Goal: Transaction & Acquisition: Download file/media

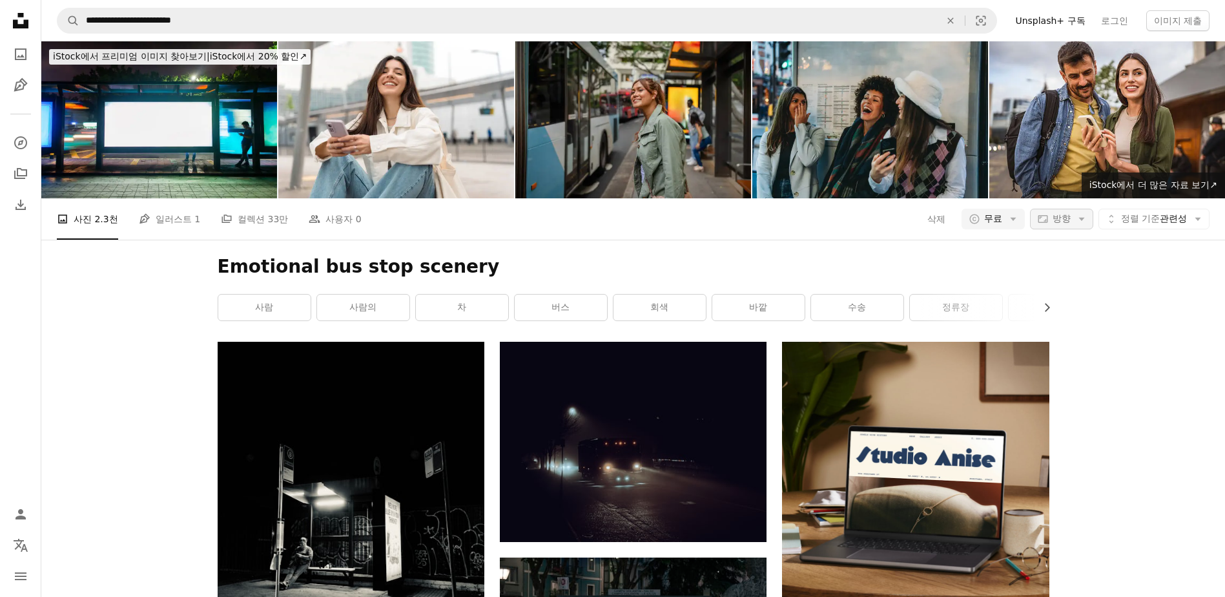
click at [1067, 222] on span "방향" at bounding box center [1062, 218] width 18 height 10
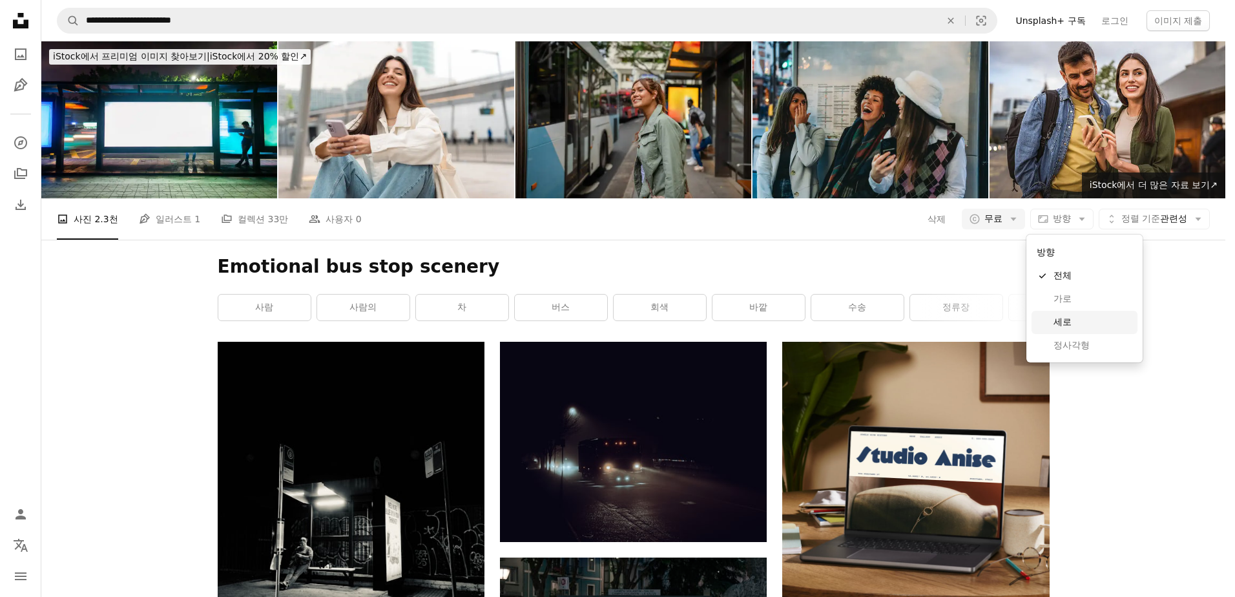
click at [1063, 321] on span "세로" at bounding box center [1092, 322] width 79 height 13
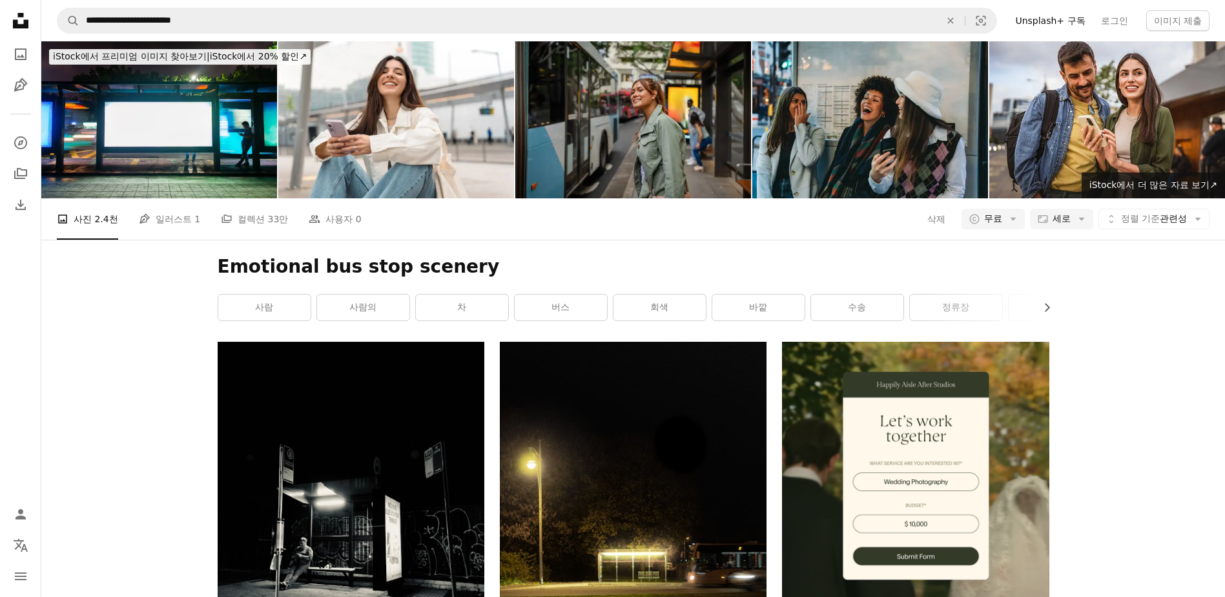
scroll to position [3568, 0]
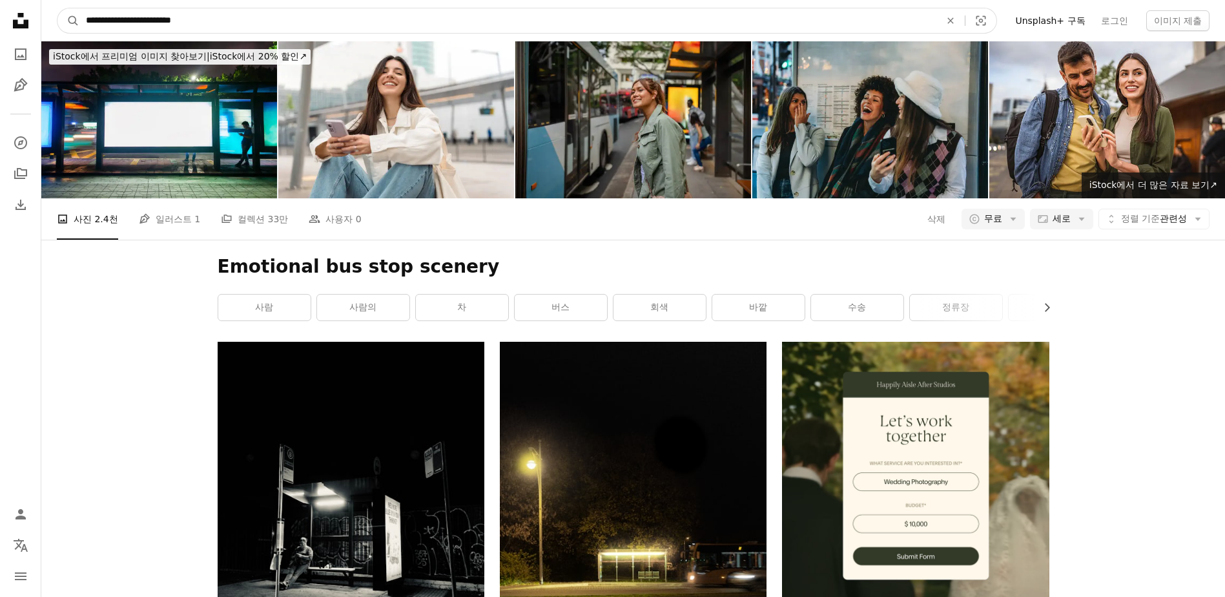
drag, startPoint x: 125, startPoint y: 26, endPoint x: 0, endPoint y: 42, distance: 126.3
type input "**********"
click button "A magnifying glass" at bounding box center [68, 20] width 22 height 25
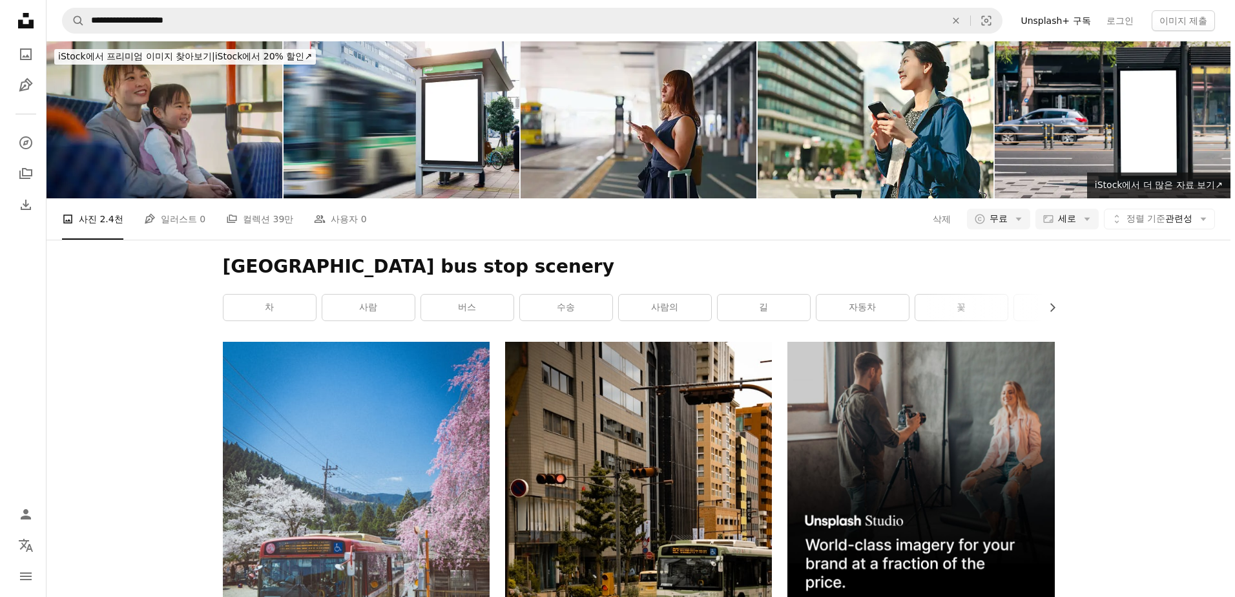
scroll to position [2648, 0]
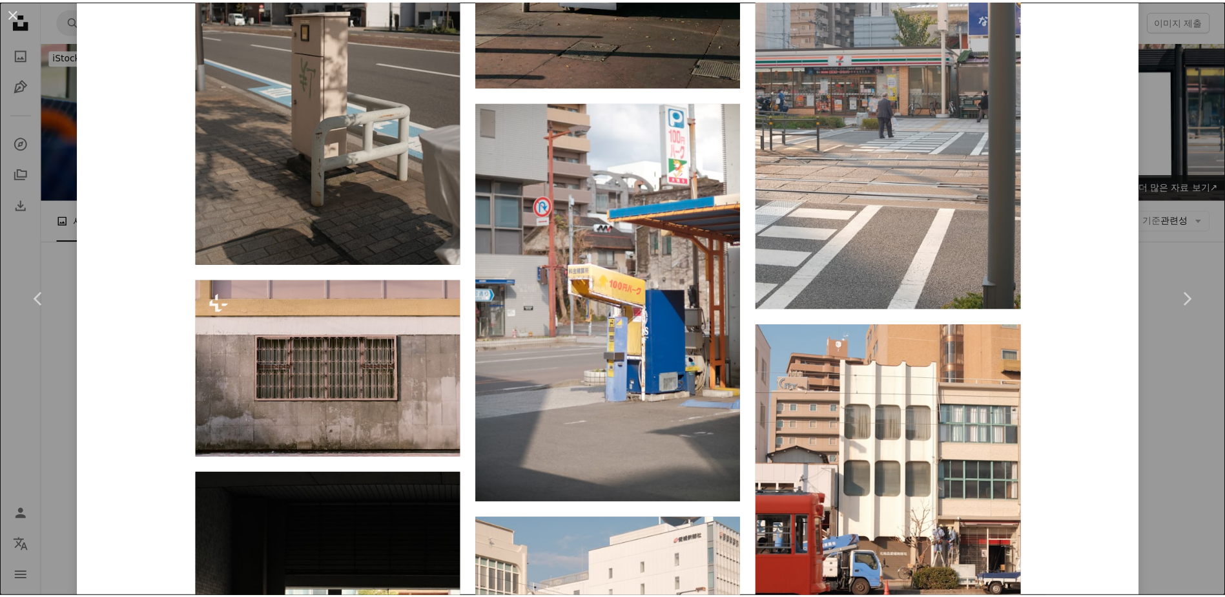
scroll to position [3165, 0]
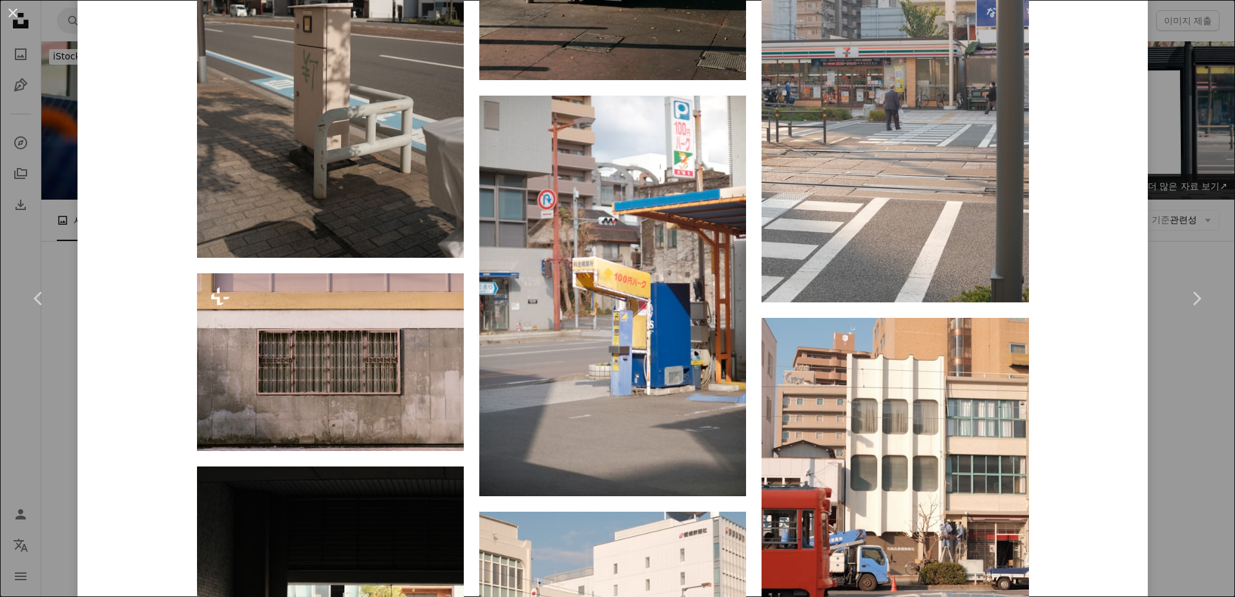
click at [1180, 79] on div "An X shape Chevron left Chevron right Mak 고용 가능 A checkmark inside of a circle …" at bounding box center [617, 298] width 1235 height 597
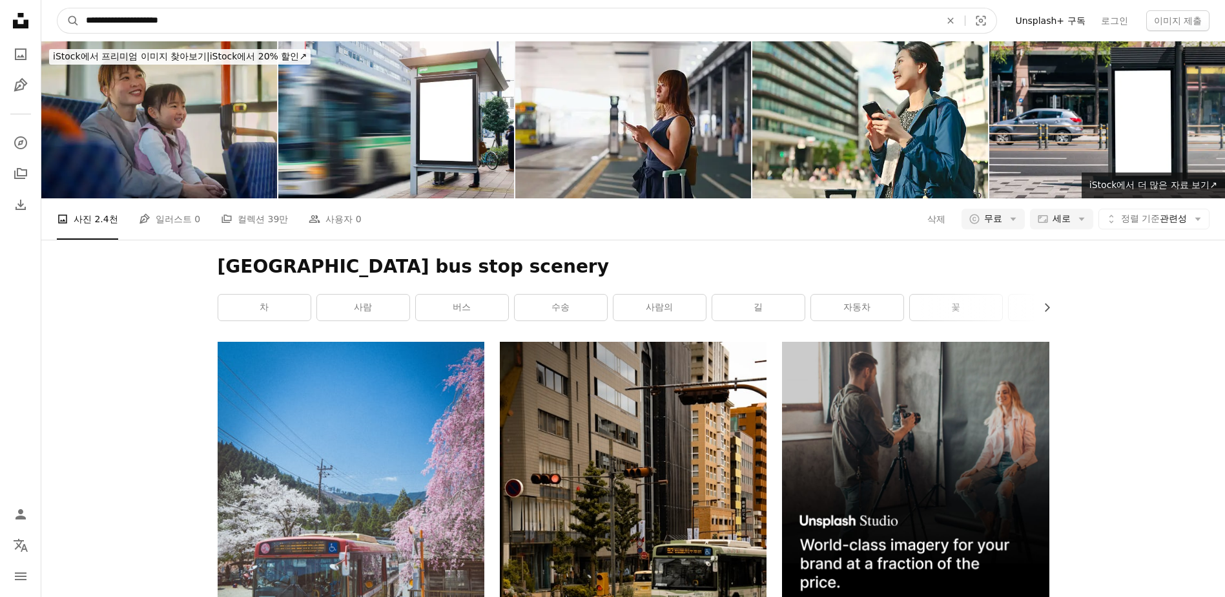
drag, startPoint x: 202, startPoint y: 27, endPoint x: 0, endPoint y: 50, distance: 203.5
type input "*"
type input "*********"
click button "A magnifying glass" at bounding box center [68, 20] width 22 height 25
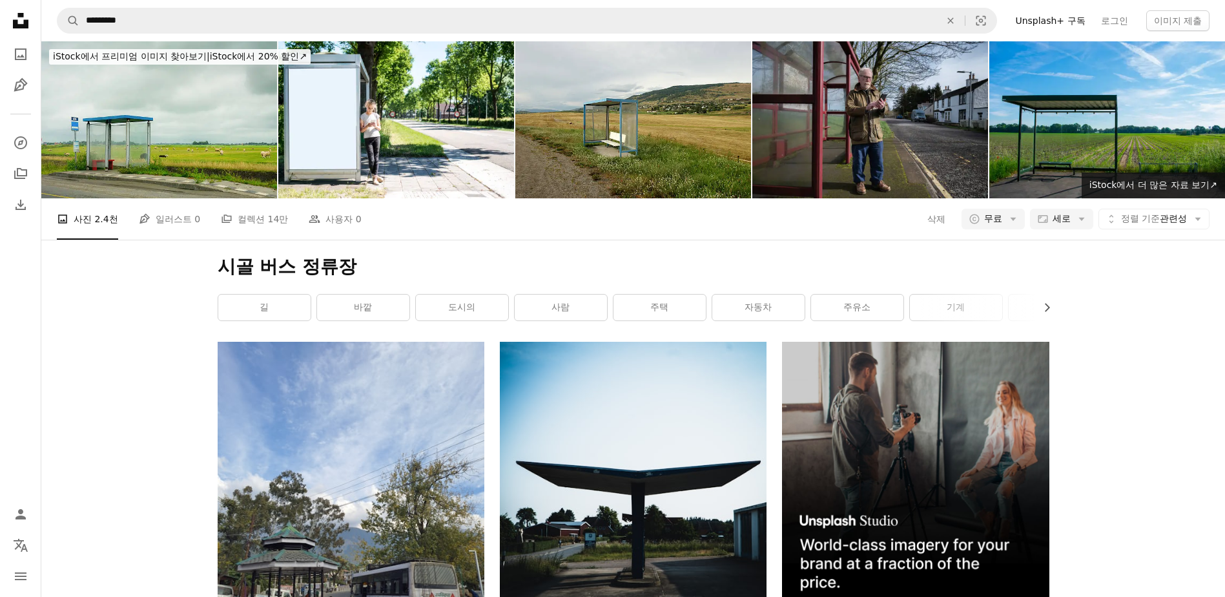
scroll to position [2390, 0]
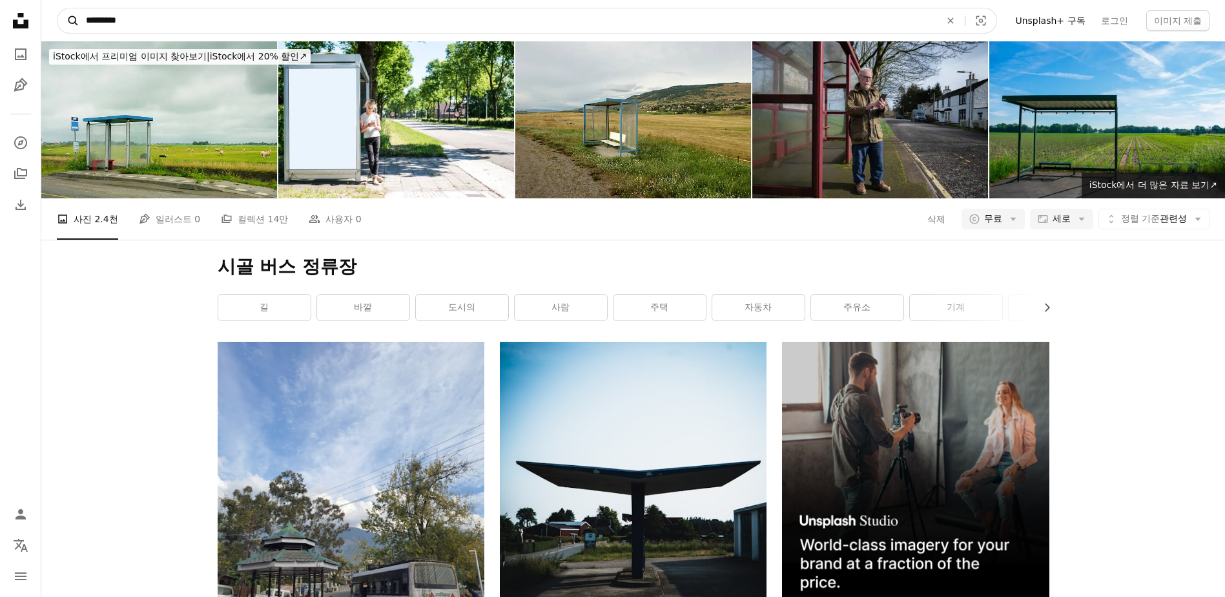
click at [79, 18] on icon "A magnifying glass" at bounding box center [68, 20] width 22 height 13
click at [88, 21] on input "*********" at bounding box center [507, 20] width 857 height 25
type input "**********"
click button "A magnifying glass" at bounding box center [68, 20] width 22 height 25
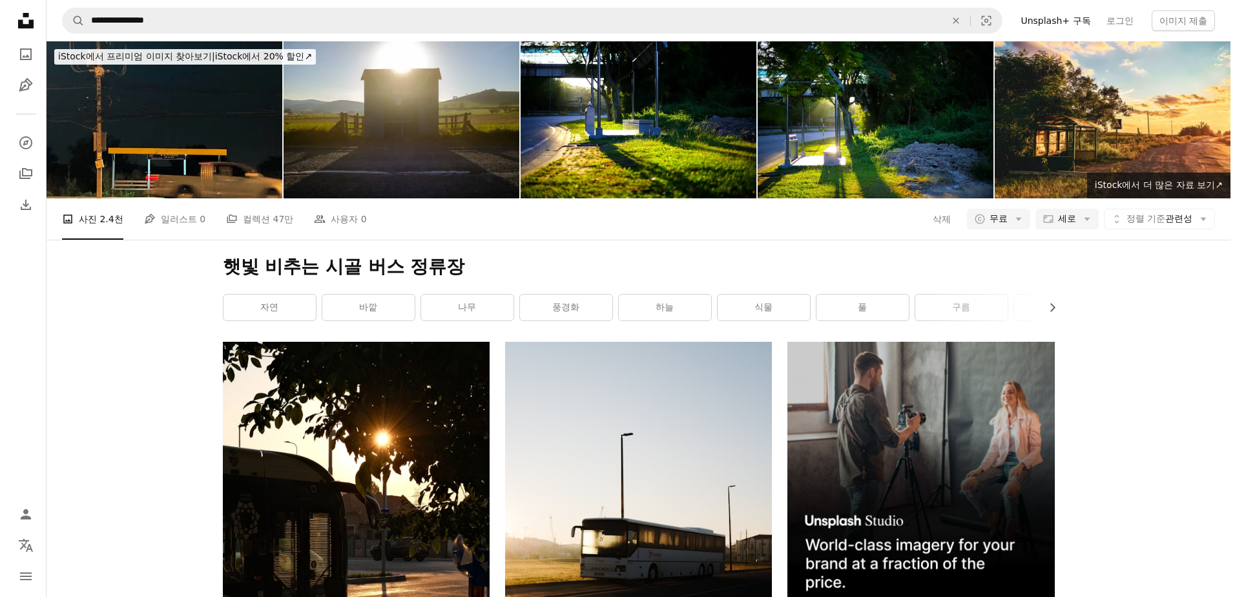
scroll to position [258, 0]
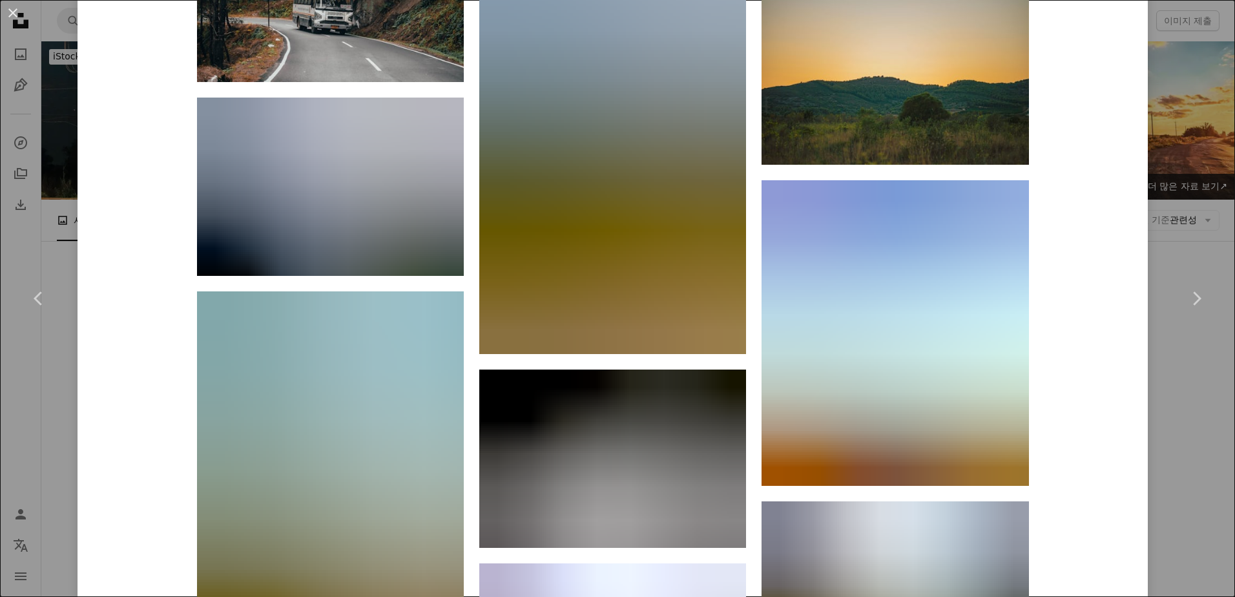
scroll to position [13913, 0]
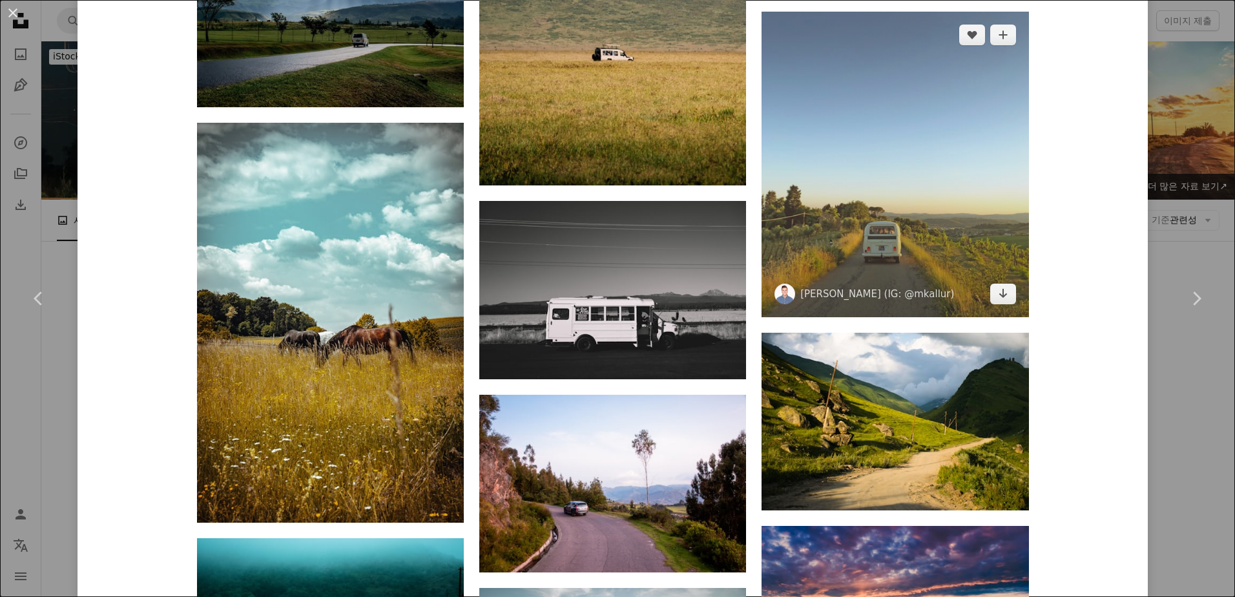
click at [977, 278] on img at bounding box center [895, 165] width 267 height 306
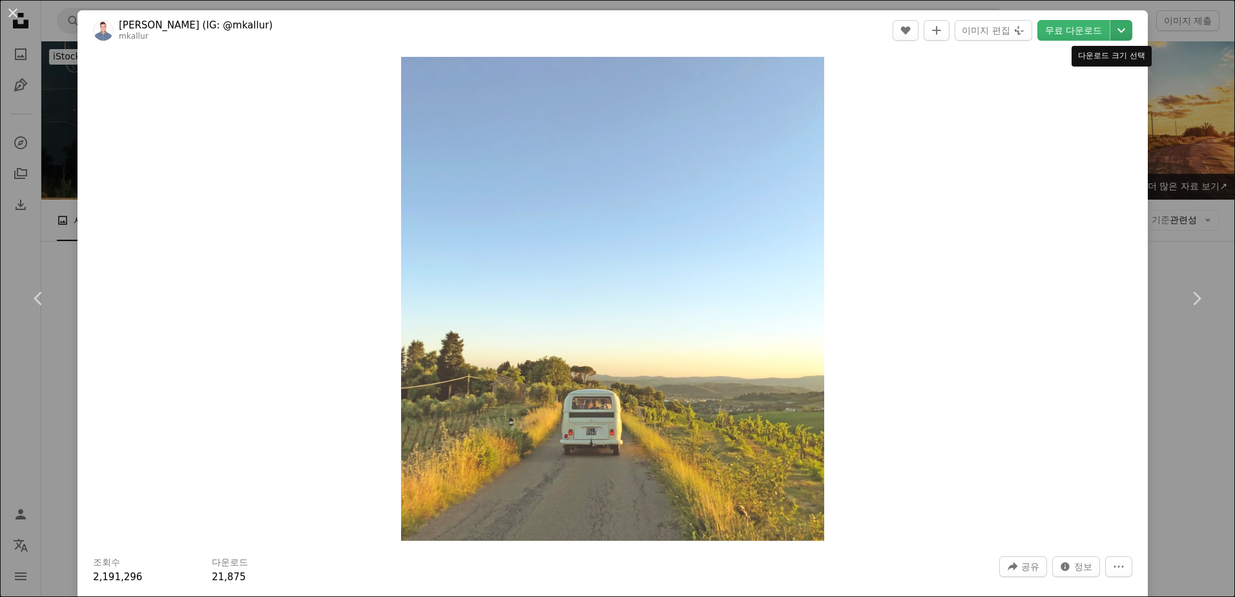
click at [1111, 30] on icon "Chevron down" at bounding box center [1121, 31] width 21 height 16
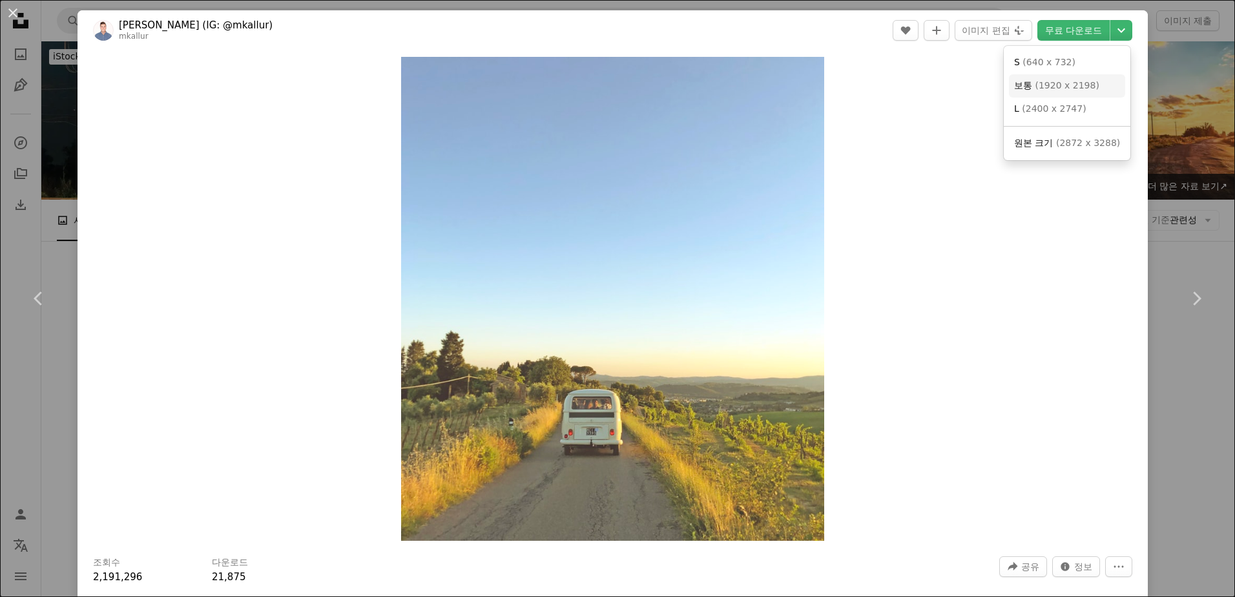
click at [1092, 84] on link "보통 ( 1920 x 2198 )" at bounding box center [1067, 85] width 116 height 23
